Goal: Task Accomplishment & Management: Use online tool/utility

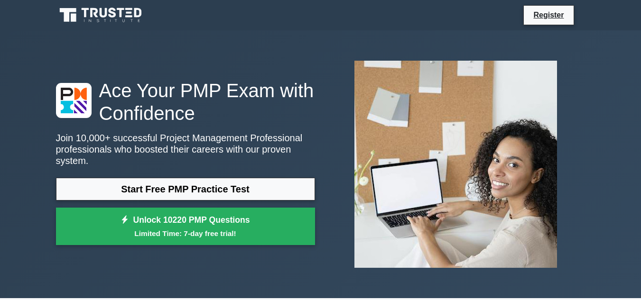
click at [550, 10] on link "Register" at bounding box center [549, 15] width 42 height 12
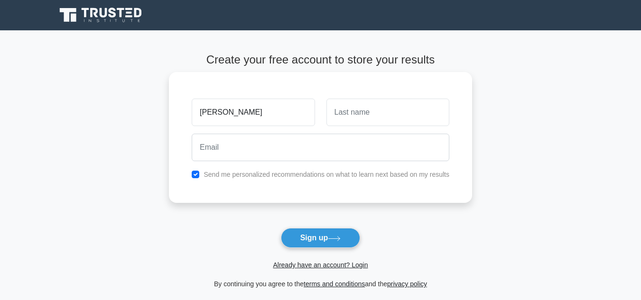
type input "mary"
click at [336, 118] on input "text" at bounding box center [388, 113] width 123 height 28
type input "mbali"
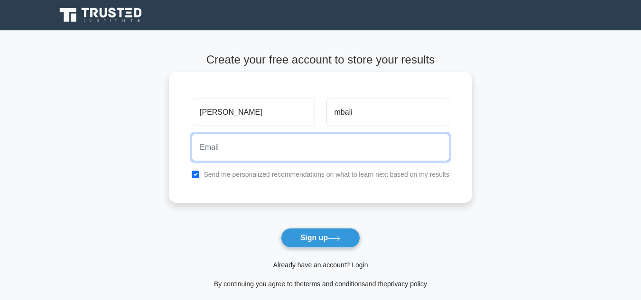
click at [244, 143] on input "email" at bounding box center [321, 148] width 258 height 28
type input "domkarg2@gmail.com"
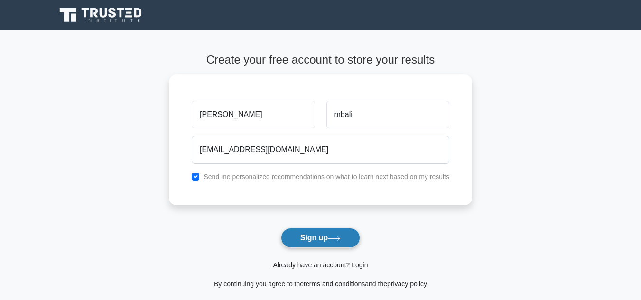
click at [302, 240] on button "Sign up" at bounding box center [321, 238] width 80 height 20
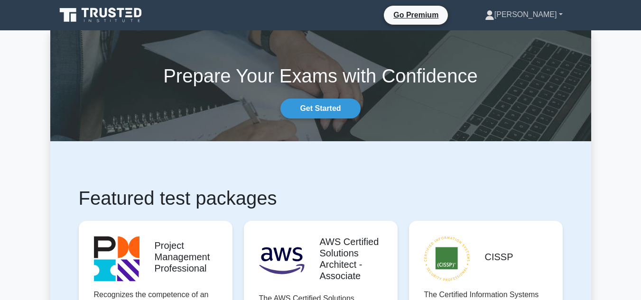
click at [562, 15] on link "[PERSON_NAME]" at bounding box center [523, 14] width 123 height 19
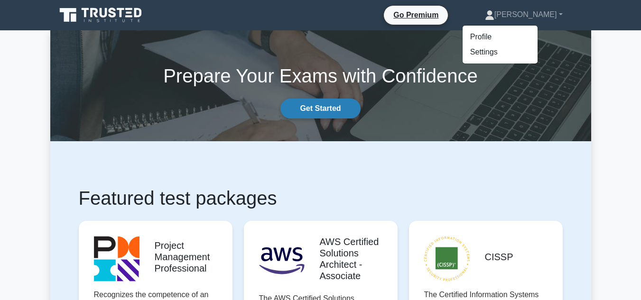
click at [330, 116] on link "Get Started" at bounding box center [321, 109] width 80 height 20
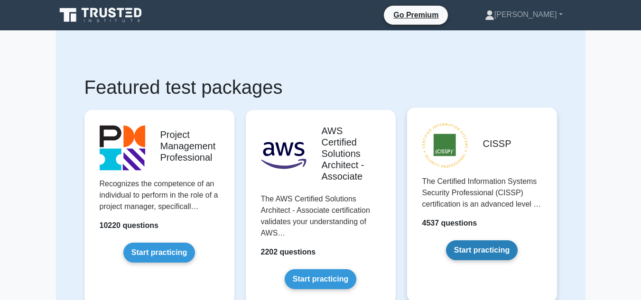
click at [475, 253] on link "Start practicing" at bounding box center [482, 251] width 72 height 20
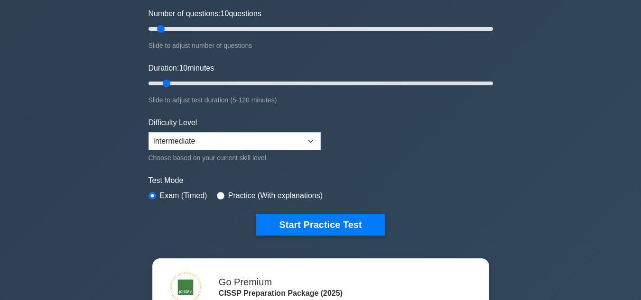
scroll to position [133, 0]
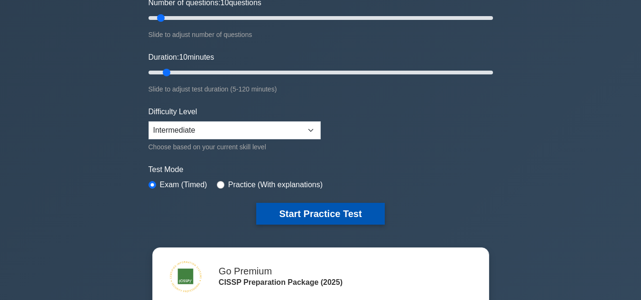
click at [317, 210] on button "Start Practice Test" at bounding box center [320, 214] width 128 height 22
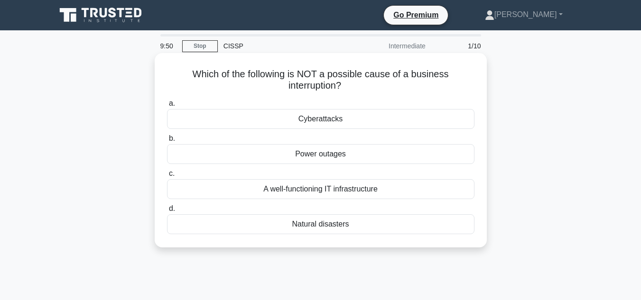
click at [319, 126] on div "Cyberattacks" at bounding box center [321, 119] width 308 height 20
click at [167, 107] on input "a. Cyberattacks" at bounding box center [167, 104] width 0 height 6
